Goal: Submit feedback/report problem: Submit feedback/report problem

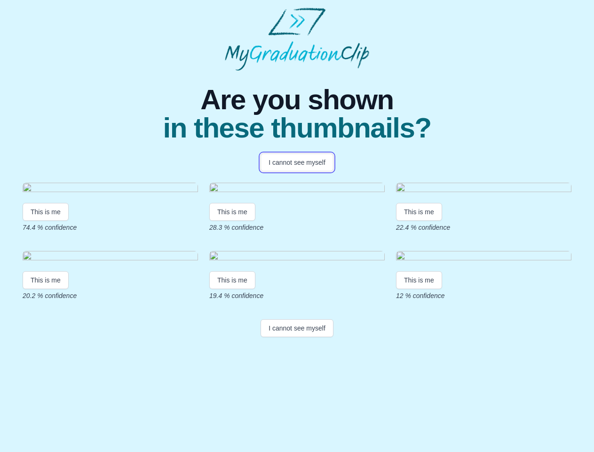
click at [297, 162] on button "I cannot see myself" at bounding box center [297, 162] width 73 height 18
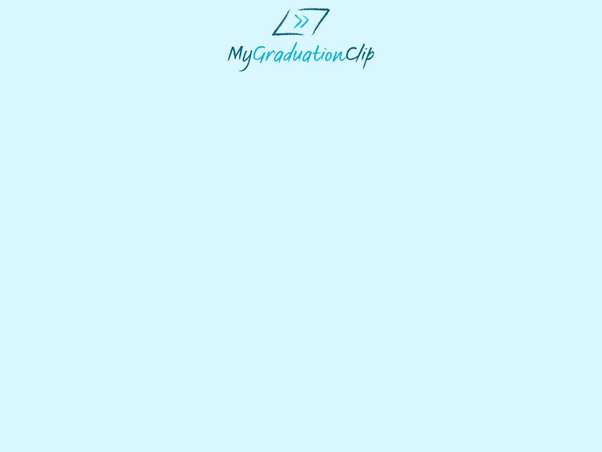
click at [46, 79] on html at bounding box center [301, 39] width 602 height 79
click at [234, 79] on html at bounding box center [301, 39] width 602 height 79
click at [422, 79] on html at bounding box center [301, 39] width 602 height 79
click at [46, 79] on html at bounding box center [301, 39] width 602 height 79
click at [234, 79] on html at bounding box center [301, 39] width 602 height 79
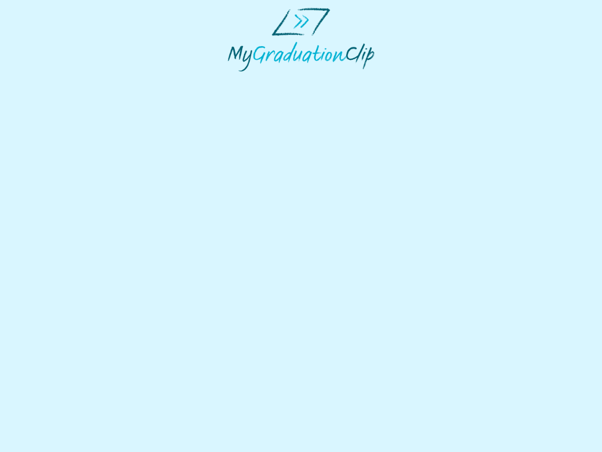
click at [422, 79] on html at bounding box center [301, 39] width 602 height 79
